Goal: Information Seeking & Learning: Learn about a topic

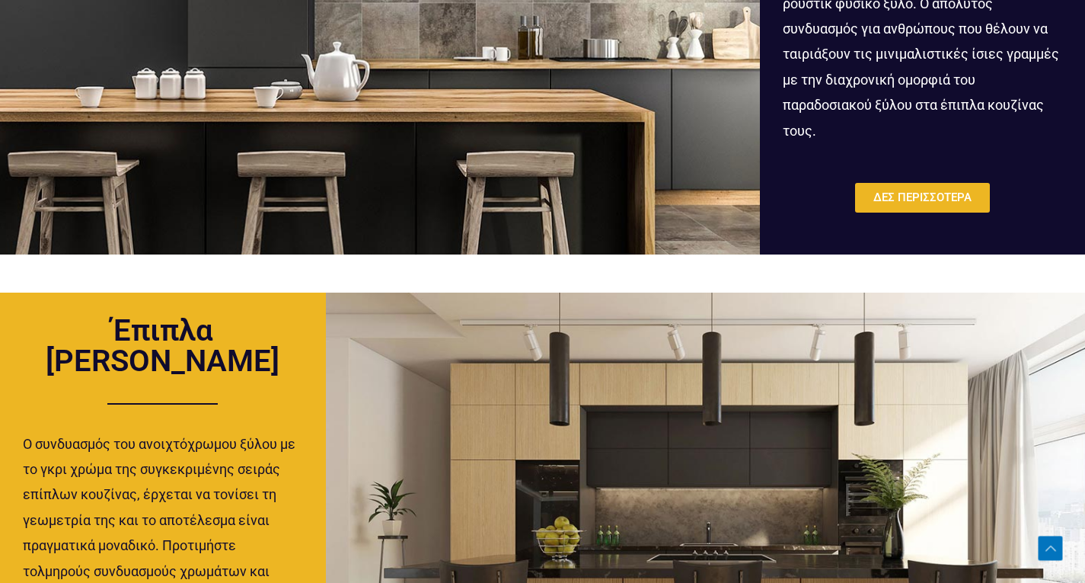
scroll to position [1143, 0]
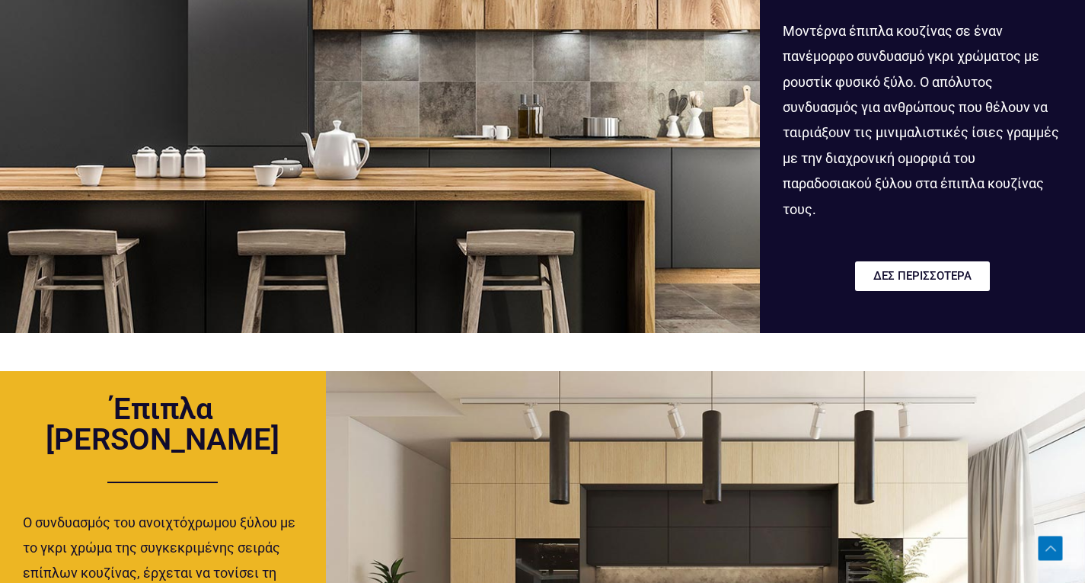
click at [926, 275] on span "ΔΕΣ ΠΕΡΙΣΣΟΤΕΡΑ" at bounding box center [923, 275] width 98 height 11
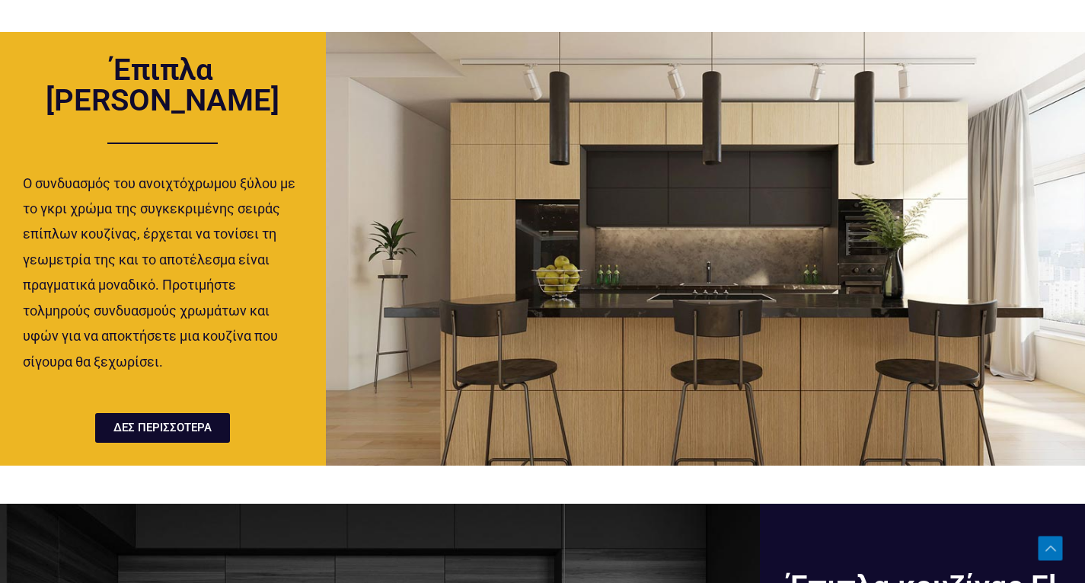
scroll to position [1558, 0]
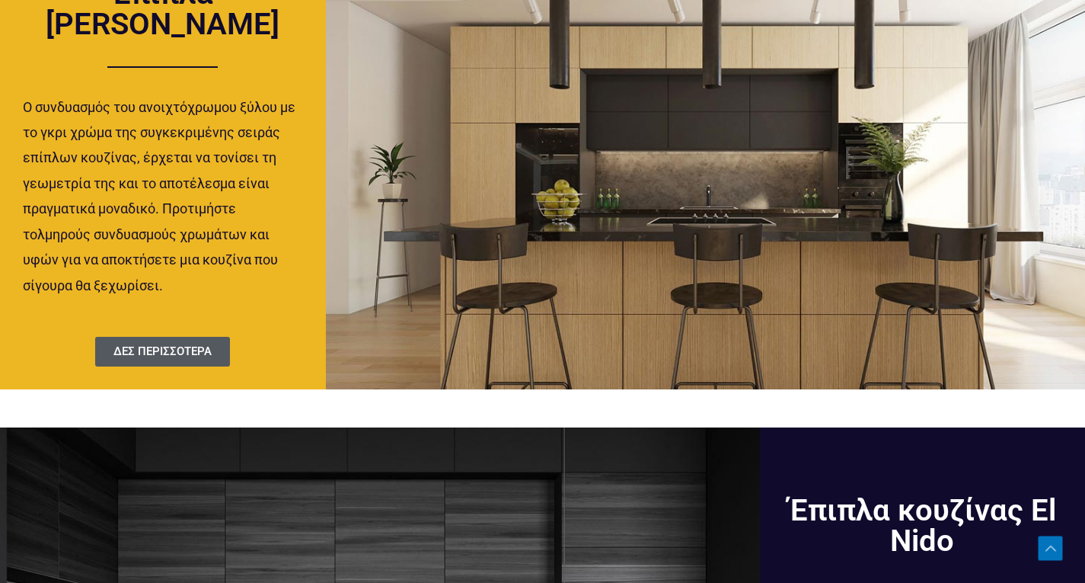
click at [181, 353] on span "ΔΕΣ ΠΕΡΙΣΣΟΤΕΡΑ" at bounding box center [162, 351] width 98 height 11
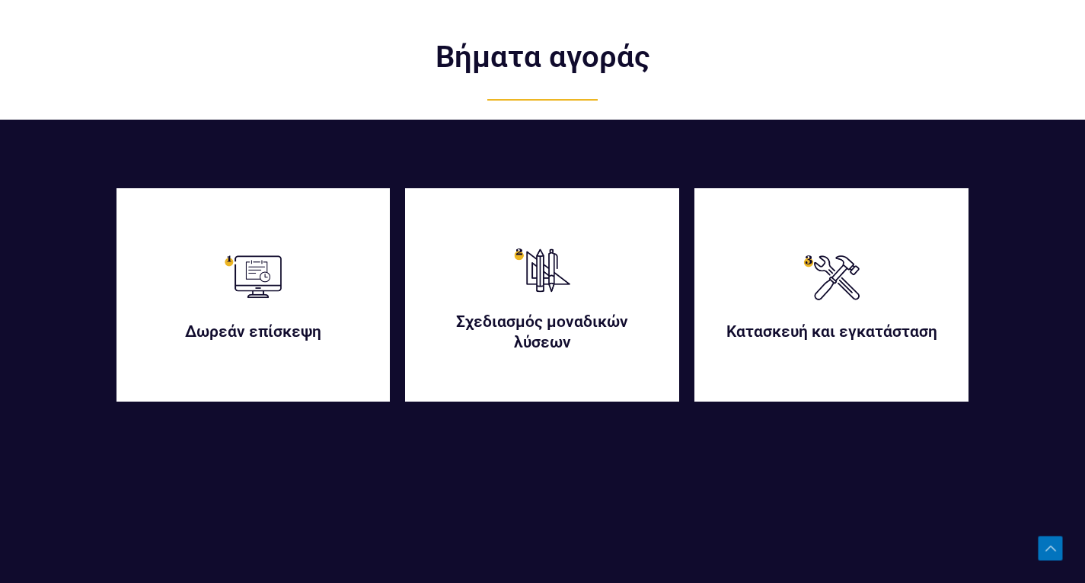
scroll to position [3268, 0]
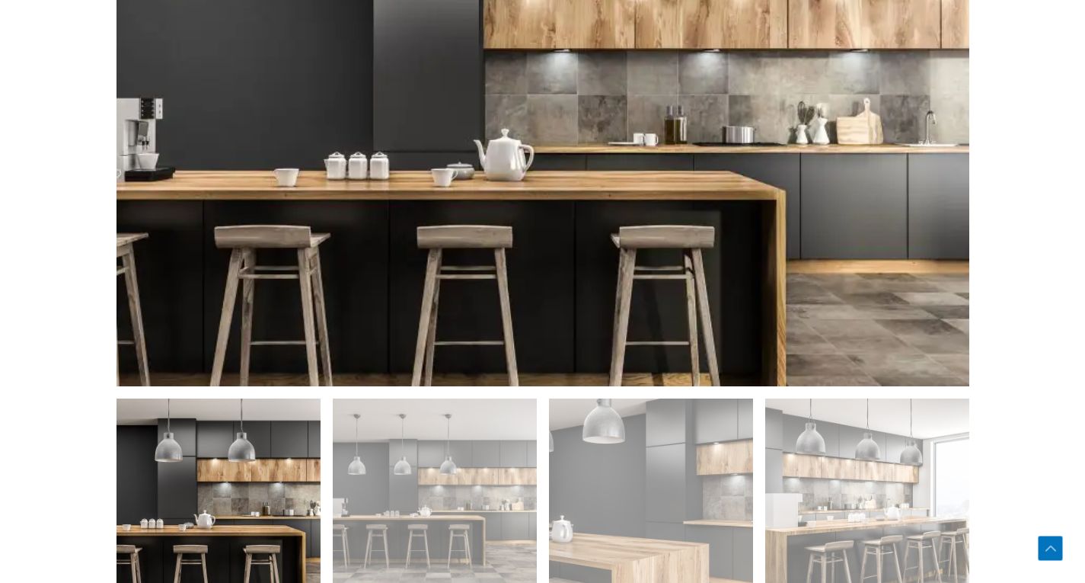
scroll to position [914, 0]
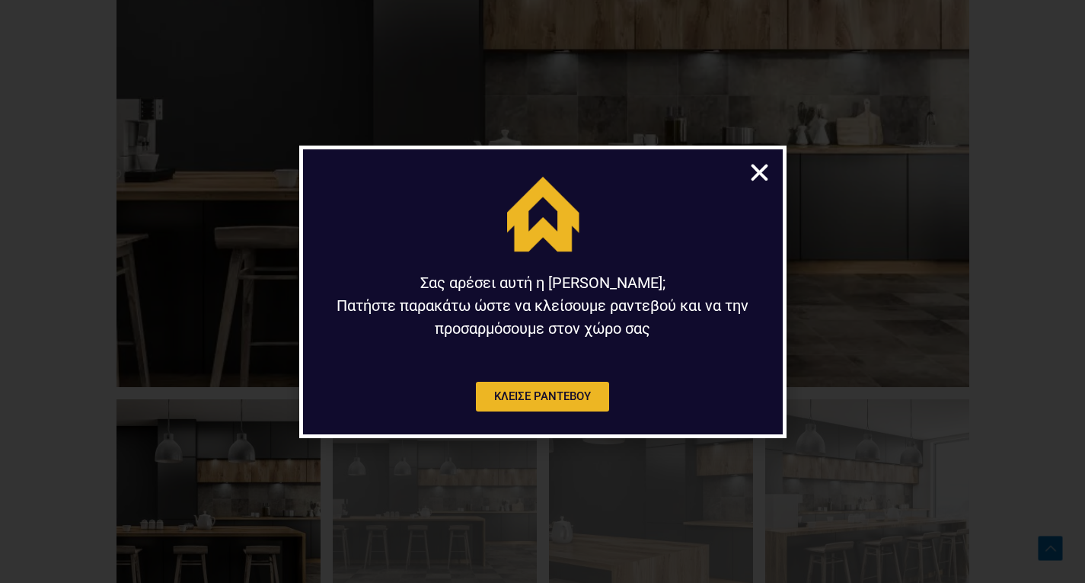
click at [754, 172] on icon "Close" at bounding box center [760, 173] width 24 height 24
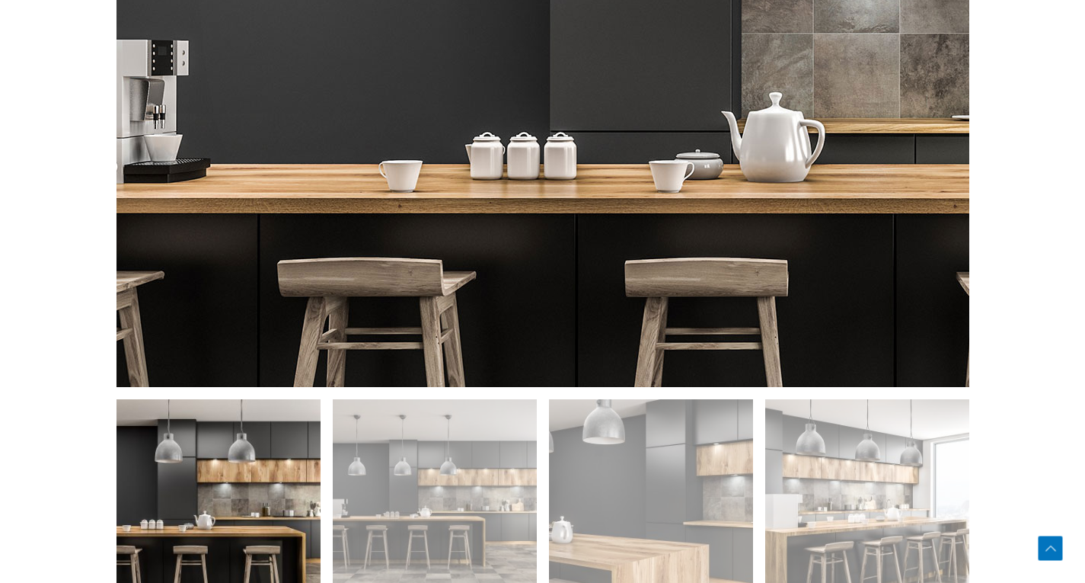
click at [126, 182] on img at bounding box center [841, 46] width 1462 height 975
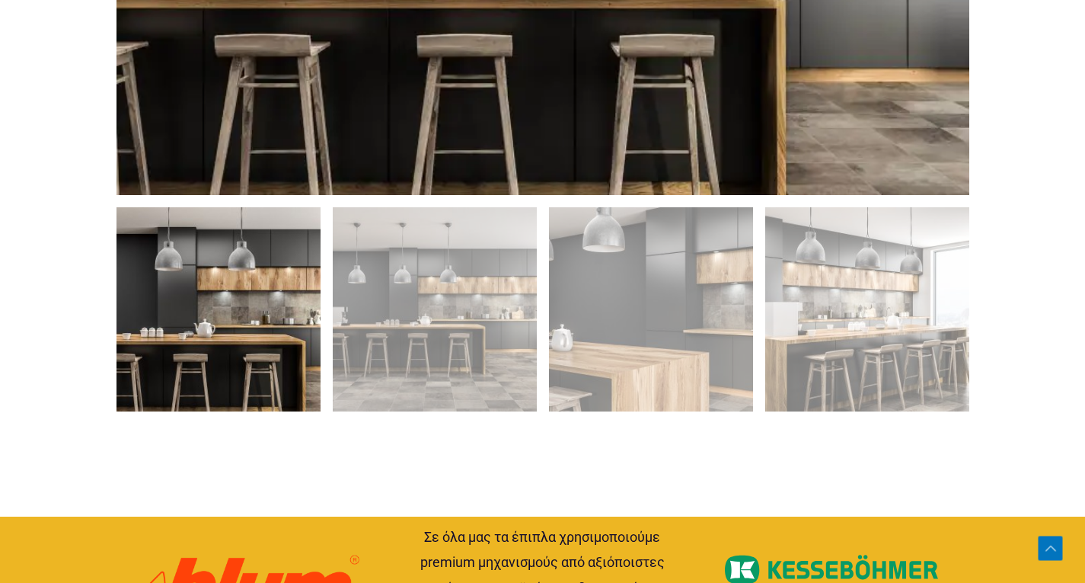
scroll to position [1066, 0]
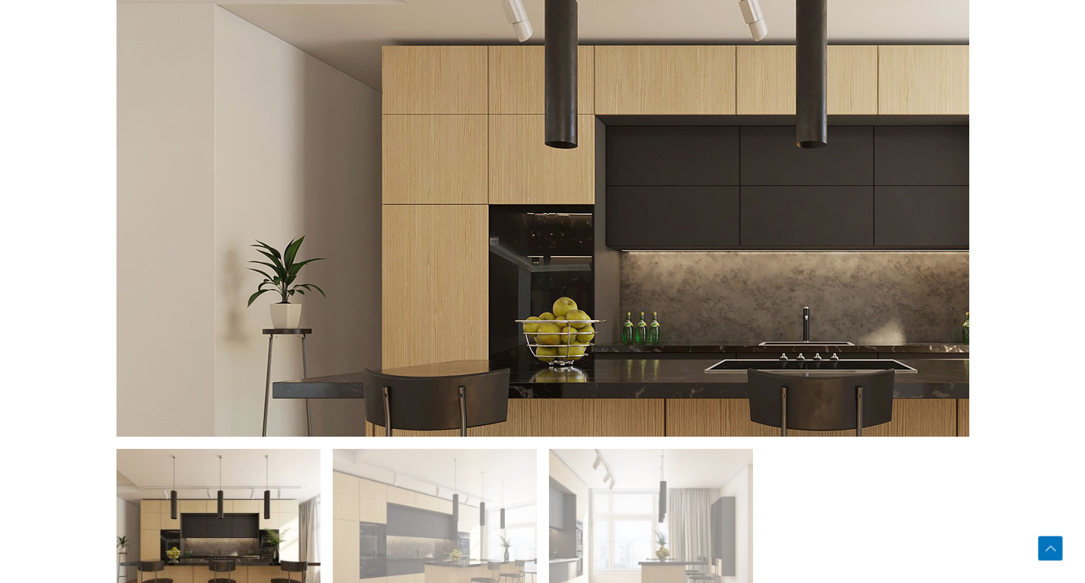
scroll to position [948, 0]
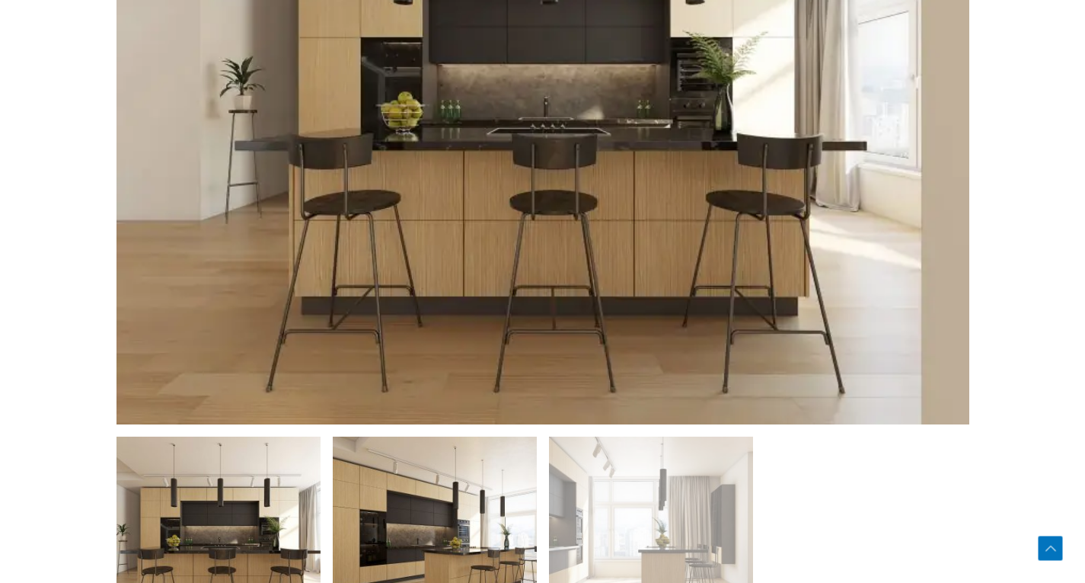
click at [454, 531] on img at bounding box center [435, 538] width 204 height 204
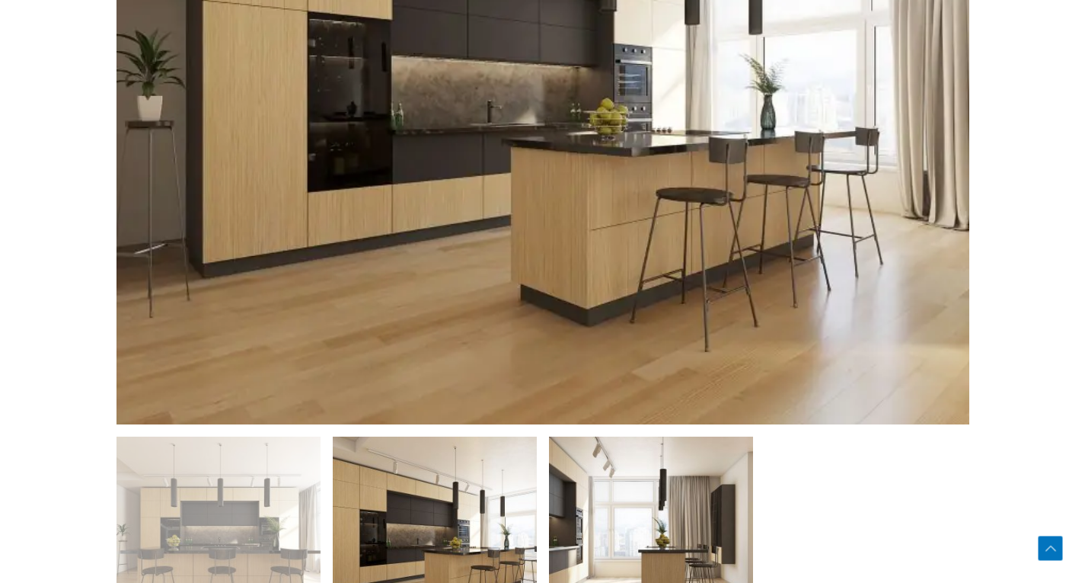
click at [678, 484] on img at bounding box center [651, 538] width 204 height 204
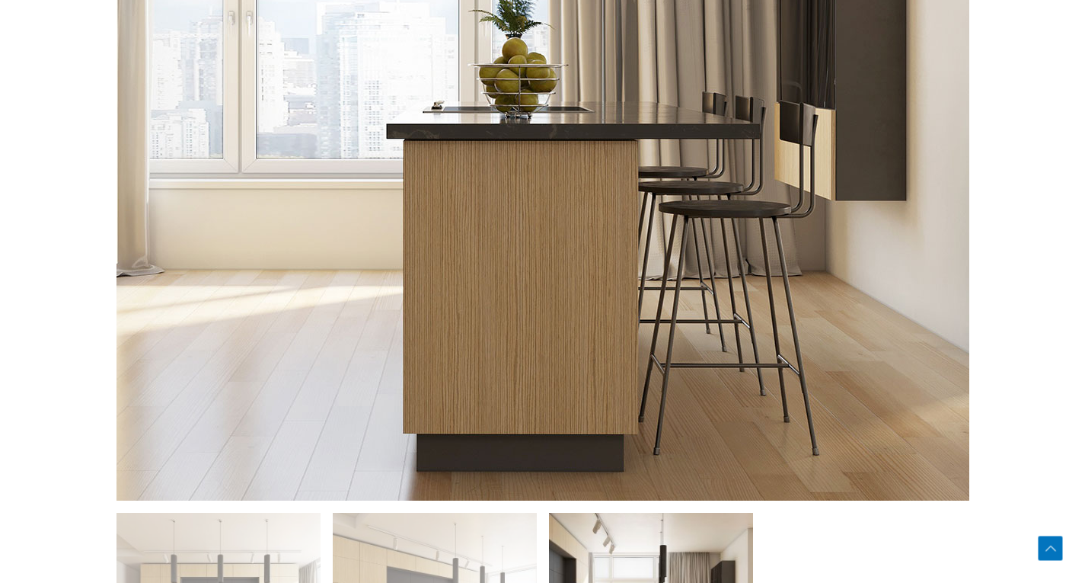
scroll to position [796, 0]
